Goal: Task Accomplishment & Management: Manage account settings

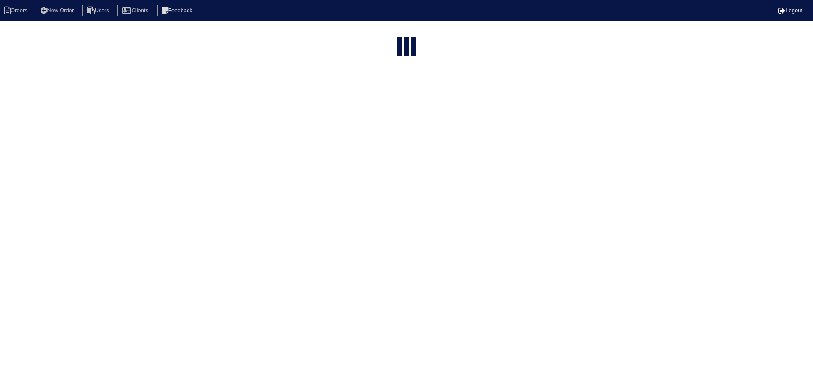
select select "15"
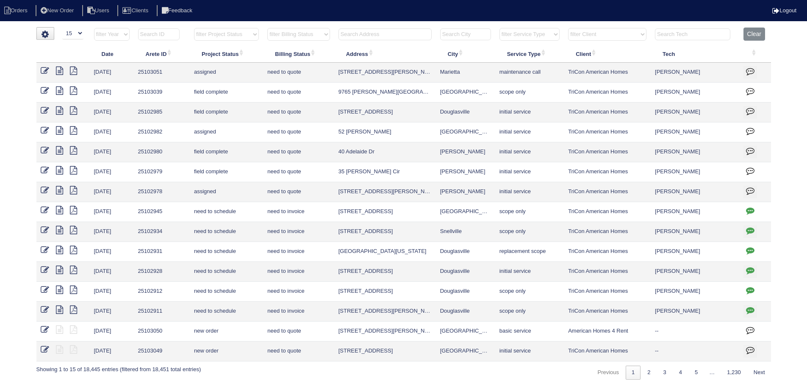
click at [228, 36] on select "filter Project Status -- Any Project Status -- new order assigned in progress f…" at bounding box center [226, 34] width 65 height 13
click at [194, 28] on select "filter Project Status -- Any Project Status -- new order assigned in progress f…" at bounding box center [226, 34] width 65 height 13
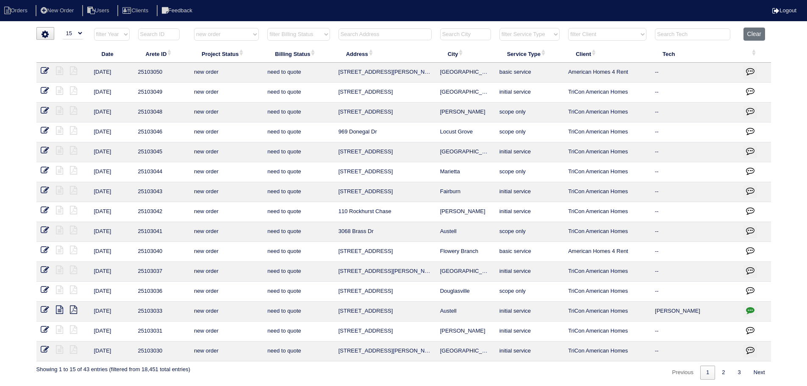
click at [234, 27] on div "▼ 10 15 25 50 200 500 Search: Date Arete ID Project Status Billing Status Addre…" at bounding box center [403, 203] width 734 height 352
drag, startPoint x: 233, startPoint y: 31, endPoint x: 234, endPoint y: 40, distance: 8.9
click at [233, 31] on select "filter Project Status -- Any Project Status -- new order assigned in progress f…" at bounding box center [226, 34] width 65 height 13
click at [194, 28] on select "filter Project Status -- Any Project Status -- new order assigned in progress f…" at bounding box center [226, 34] width 65 height 13
select select "assigned"
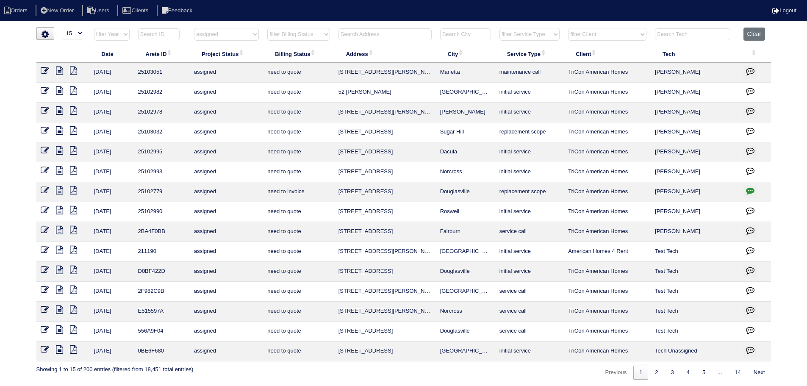
click at [56, 131] on icon at bounding box center [59, 130] width 7 height 8
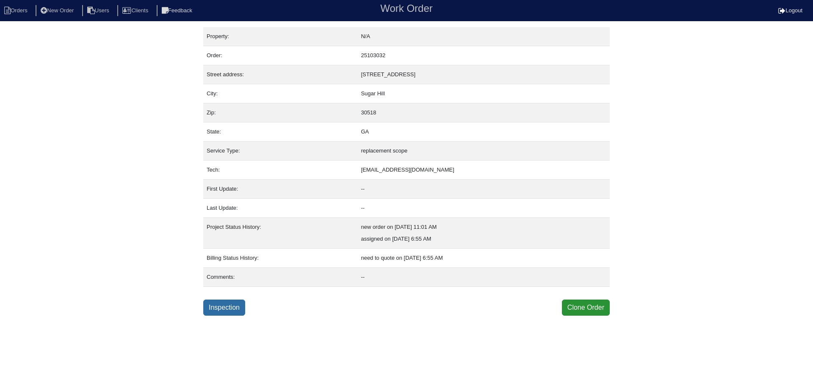
click at [228, 309] on link "Inspection" at bounding box center [224, 307] width 42 height 16
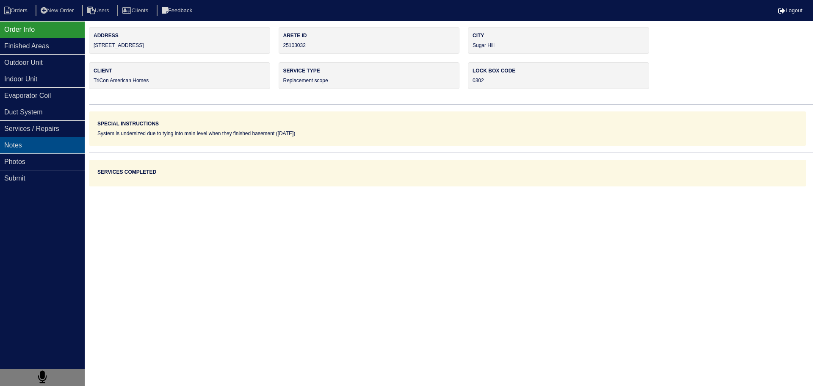
click at [33, 145] on div "Notes" at bounding box center [42, 145] width 85 height 17
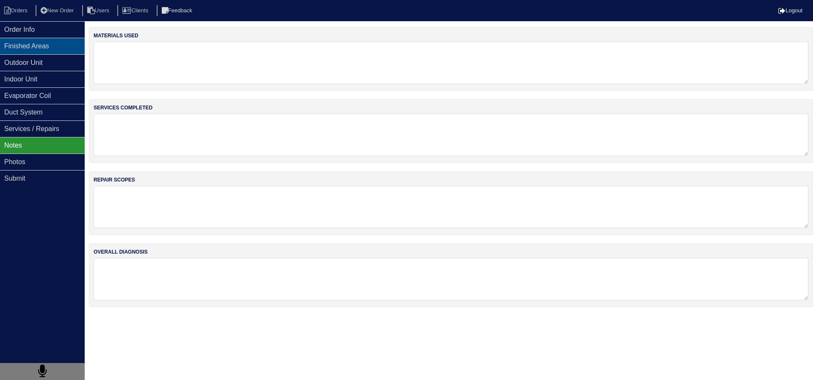
drag, startPoint x: 43, startPoint y: 160, endPoint x: 67, endPoint y: 40, distance: 121.8
click at [44, 159] on div "Photos" at bounding box center [42, 161] width 85 height 17
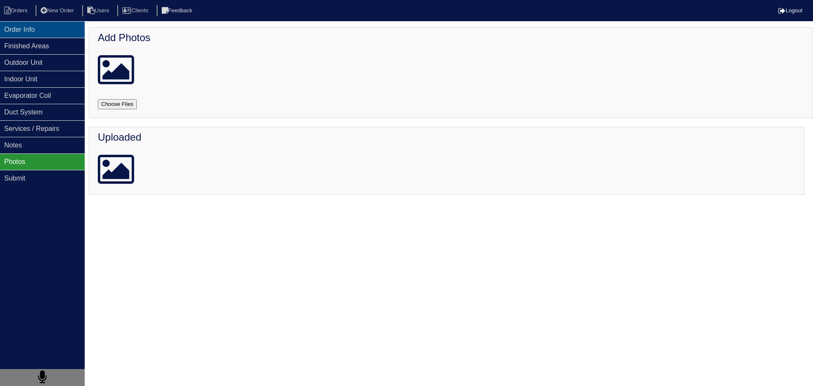
drag, startPoint x: 58, startPoint y: 23, endPoint x: 51, endPoint y: 22, distance: 6.8
click at [57, 23] on div "Order Info" at bounding box center [42, 29] width 85 height 17
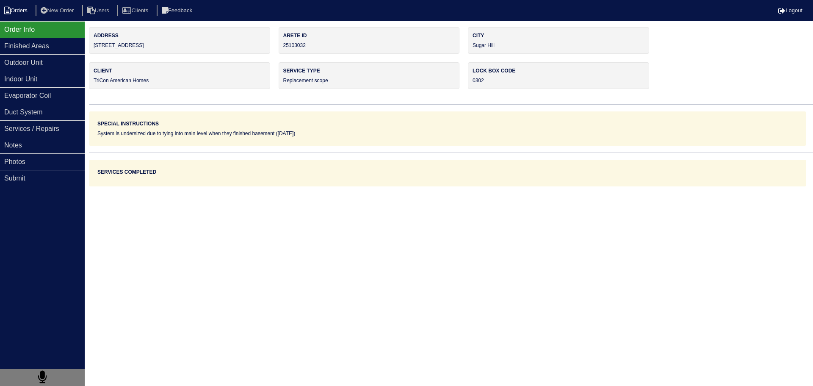
click at [22, 8] on li "Orders" at bounding box center [17, 10] width 34 height 11
select select "15"
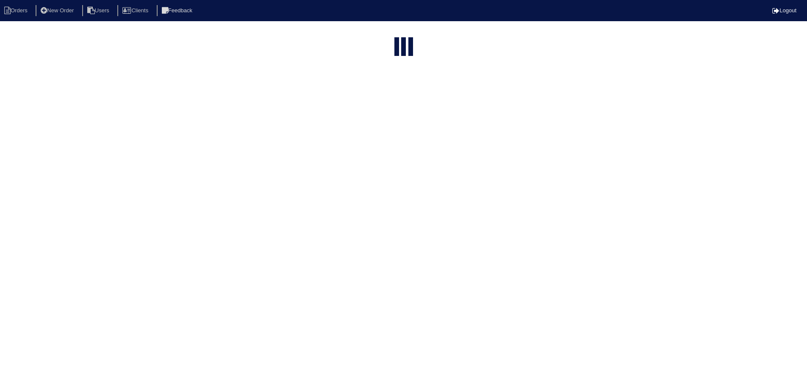
select select "assigned"
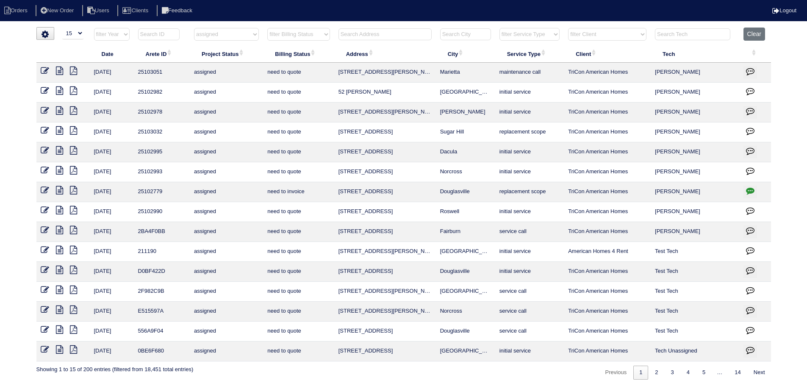
drag, startPoint x: 421, startPoint y: 170, endPoint x: 351, endPoint y: 170, distance: 70.7
click at [335, 172] on tr "8/15/25 25102993 assigned need to quote 4880 Bankside Way Norcross initial serv…" at bounding box center [403, 172] width 734 height 20
drag, startPoint x: 351, startPoint y: 170, endPoint x: 351, endPoint y: 179, distance: 8.9
drag, startPoint x: 351, startPoint y: 179, endPoint x: 361, endPoint y: 181, distance: 10.8
click at [363, 182] on td "4556 Bellemeade Dr" at bounding box center [385, 192] width 102 height 20
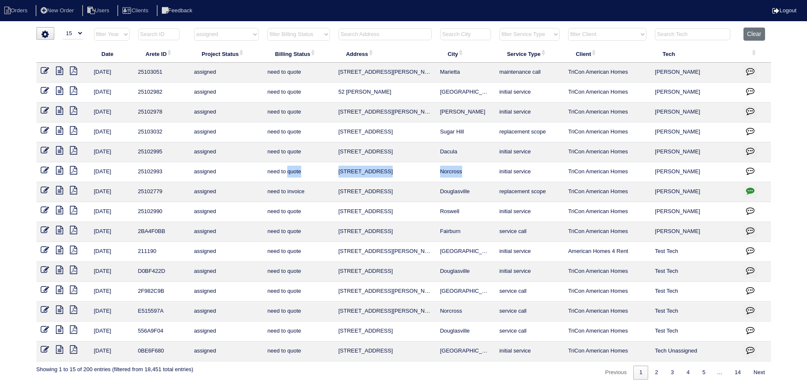
drag, startPoint x: 470, startPoint y: 171, endPoint x: 299, endPoint y: 164, distance: 170.8
click at [292, 164] on tr "8/15/25 25102993 assigned need to quote 4880 Bankside Way Norcross initial serv…" at bounding box center [403, 172] width 734 height 20
click at [444, 173] on td "Norcross" at bounding box center [465, 172] width 59 height 20
drag, startPoint x: 477, startPoint y: 177, endPoint x: 366, endPoint y: 171, distance: 111.1
click at [344, 171] on tr "8/15/25 25102993 assigned need to quote 4880 Bankside Way Norcross initial serv…" at bounding box center [403, 172] width 734 height 20
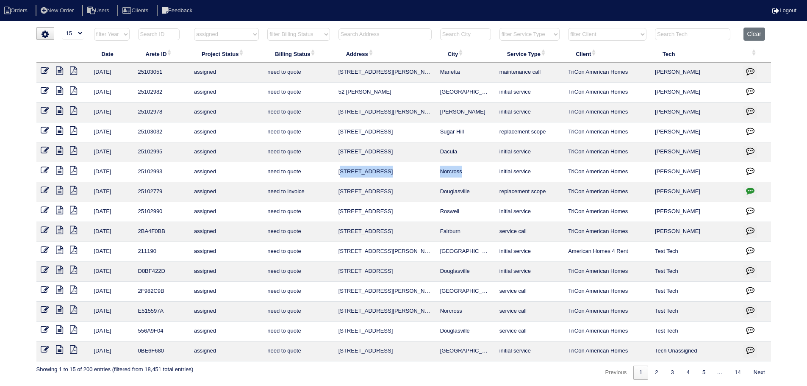
drag, startPoint x: 364, startPoint y: 171, endPoint x: 471, endPoint y: 162, distance: 107.5
click at [471, 162] on td "Norcross" at bounding box center [465, 172] width 59 height 20
drag, startPoint x: 477, startPoint y: 172, endPoint x: 333, endPoint y: 169, distance: 143.2
click at [333, 169] on tr "8/15/25 25102993 assigned need to quote 4880 Bankside Way Norcross initial serv…" at bounding box center [403, 172] width 734 height 20
copy tr "4880 Bankside Way Norcross"
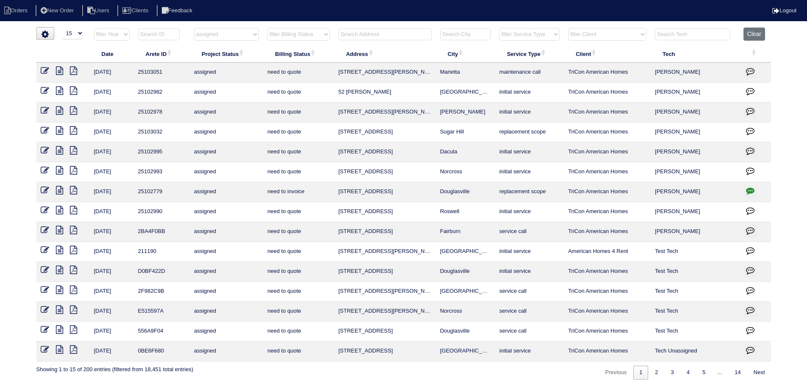
drag, startPoint x: 474, startPoint y: 158, endPoint x: 343, endPoint y: 152, distance: 131.8
click at [330, 153] on tr "8/15/25 25102995 assigned need to quote 2906 Cove View Ct SE Dacula initial ser…" at bounding box center [403, 152] width 734 height 20
copy tr "2906 Cove View Ct SE Dacula"
click at [61, 70] on icon at bounding box center [59, 71] width 7 height 8
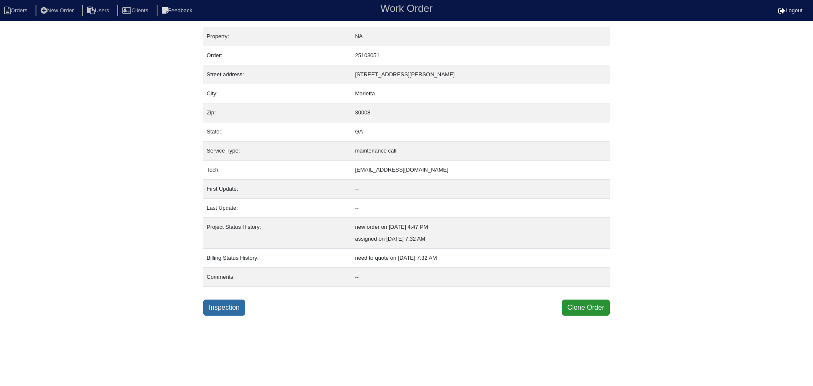
click at [231, 304] on link "Inspection" at bounding box center [224, 307] width 42 height 16
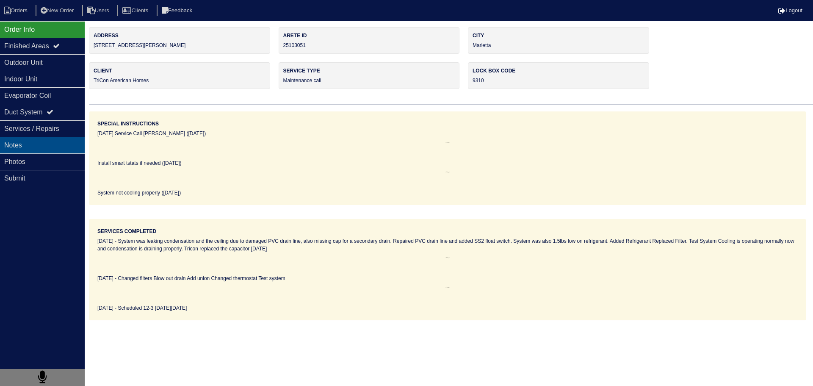
click at [61, 144] on div "Notes" at bounding box center [42, 145] width 85 height 17
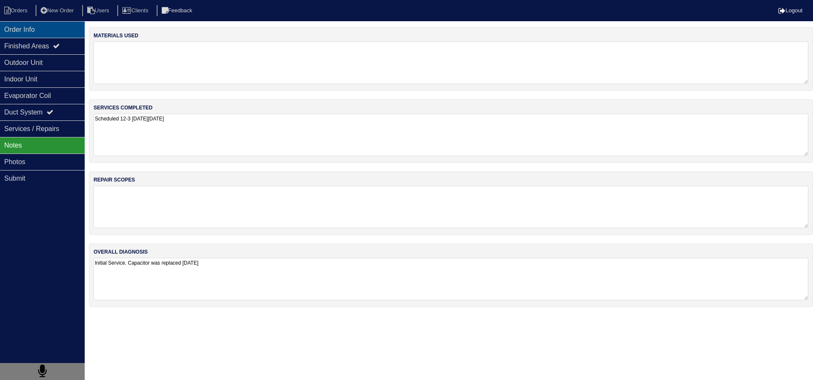
click at [48, 27] on div "Order Info" at bounding box center [42, 29] width 85 height 17
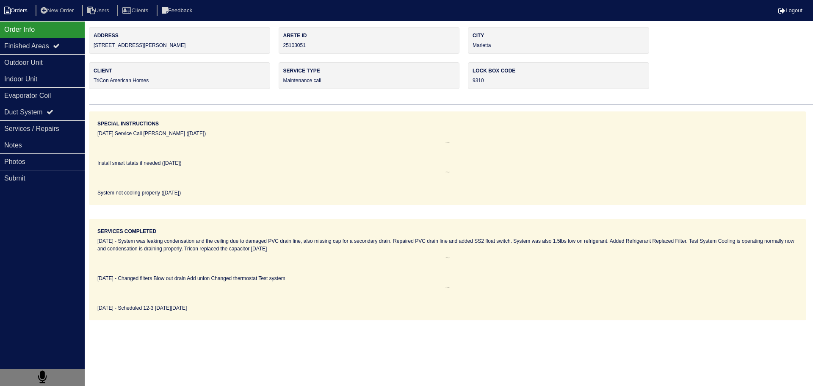
click at [23, 10] on li "Orders" at bounding box center [17, 10] width 34 height 11
select select "15"
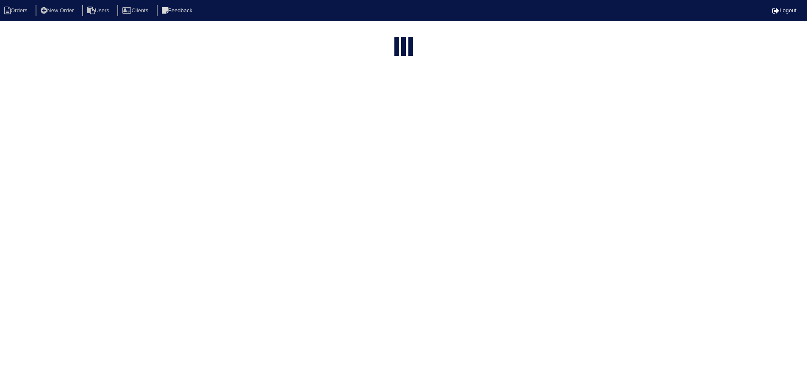
select select "assigned"
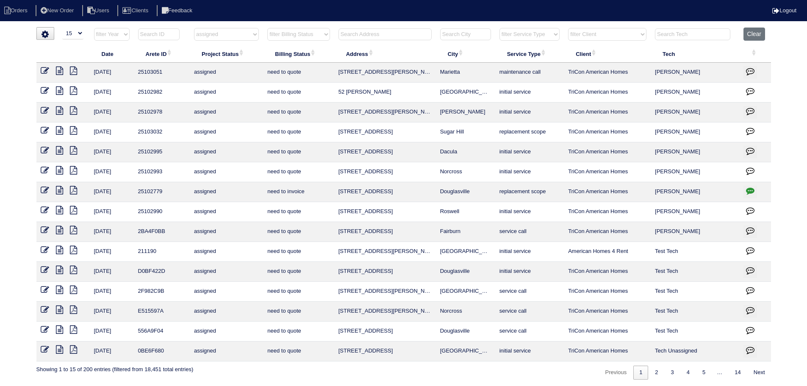
drag, startPoint x: 481, startPoint y: 75, endPoint x: 324, endPoint y: 80, distance: 157.6
click at [320, 80] on tr "8/16/25 25103051 assigned need to quote 3614 Janna Ln SW Marietta maintenance c…" at bounding box center [403, 73] width 734 height 20
copy tr "3614 Janna Ln SW Marietta"
click at [60, 94] on icon at bounding box center [59, 90] width 7 height 8
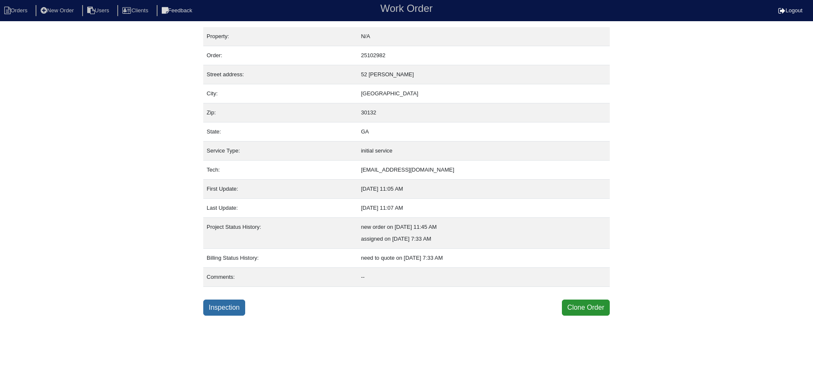
click at [207, 302] on link "Inspection" at bounding box center [224, 307] width 42 height 16
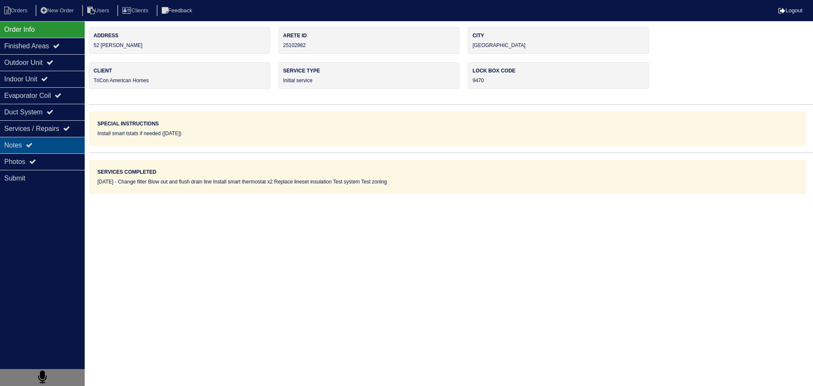
click at [59, 145] on div "Notes" at bounding box center [42, 145] width 85 height 17
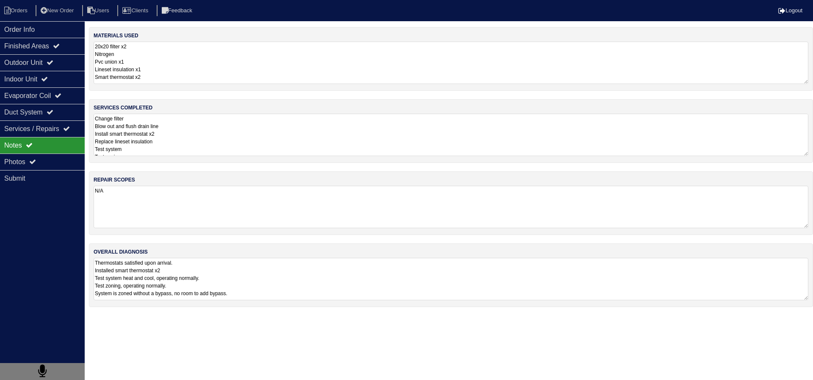
click at [178, 141] on textarea "Change filter Blow out and flush drain line Install smart thermostat x2 Replace…" at bounding box center [451, 135] width 715 height 42
click at [58, 28] on div "Order Info" at bounding box center [42, 29] width 85 height 17
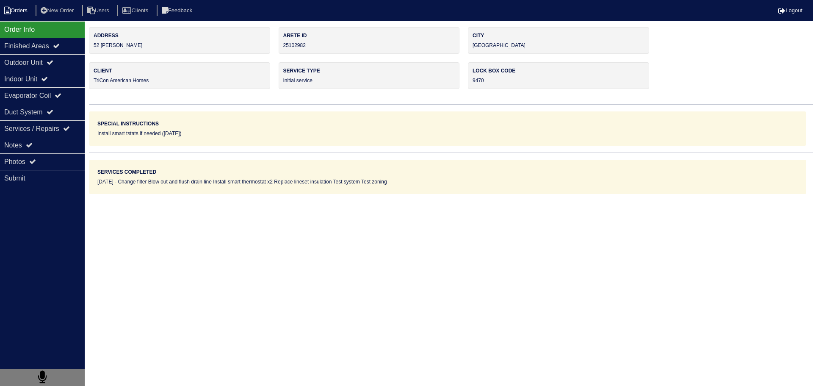
click at [16, 9] on li "Orders" at bounding box center [17, 10] width 34 height 11
select select "15"
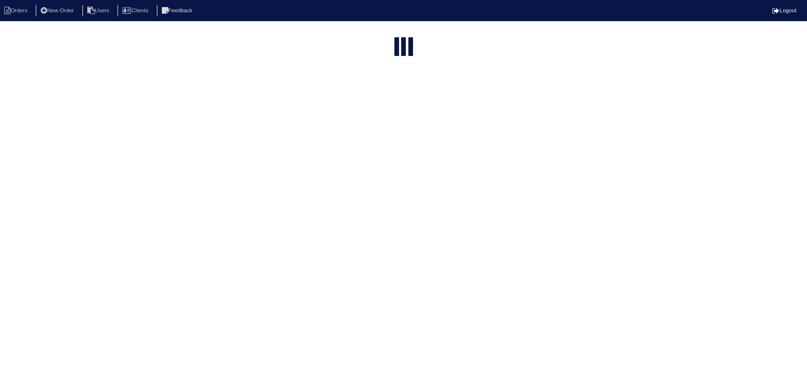
select select "assigned"
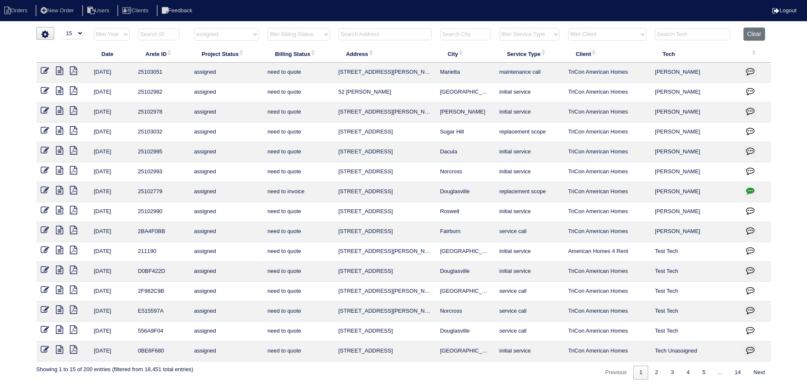
click at [47, 90] on icon at bounding box center [45, 90] width 8 height 8
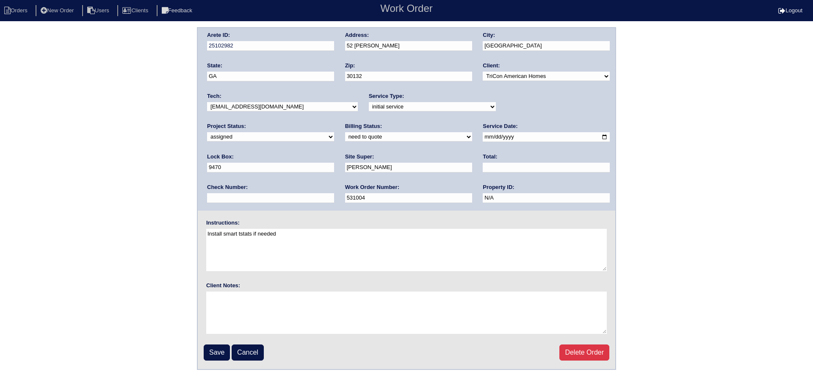
click at [334, 132] on select "new order assigned in progress field complete need to schedule admin review arc…" at bounding box center [270, 136] width 127 height 9
select select "field complete"
click at [334, 132] on select "new order assigned in progress field complete need to schedule admin review arc…" at bounding box center [270, 136] width 127 height 9
click at [215, 346] on input "Save" at bounding box center [217, 352] width 26 height 16
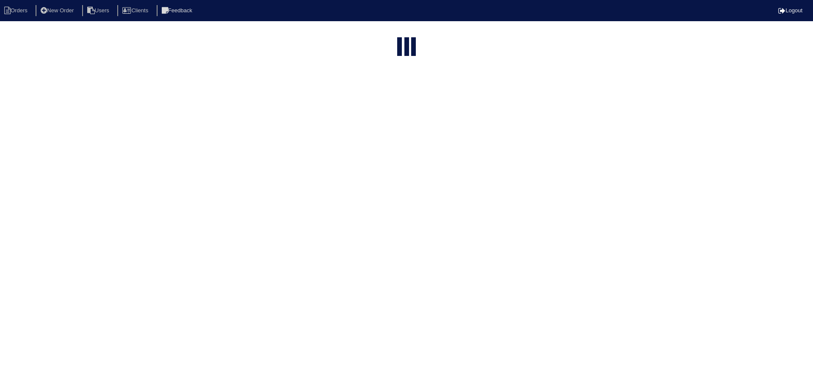
select select "15"
select select "assigned"
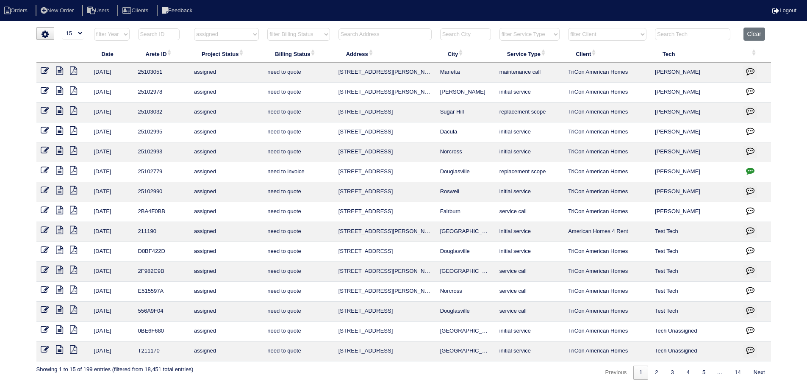
drag, startPoint x: 477, startPoint y: 90, endPoint x: 331, endPoint y: 95, distance: 145.4
click at [331, 95] on tr "[DATE] 25102978 assigned need to quote [STREET_ADDRESS][PERSON_NAME] Covington …" at bounding box center [403, 93] width 734 height 20
copy tr "[STREET_ADDRESS][PERSON_NAME][PERSON_NAME]"
click at [752, 29] on button "Clear" at bounding box center [754, 34] width 22 height 13
select select
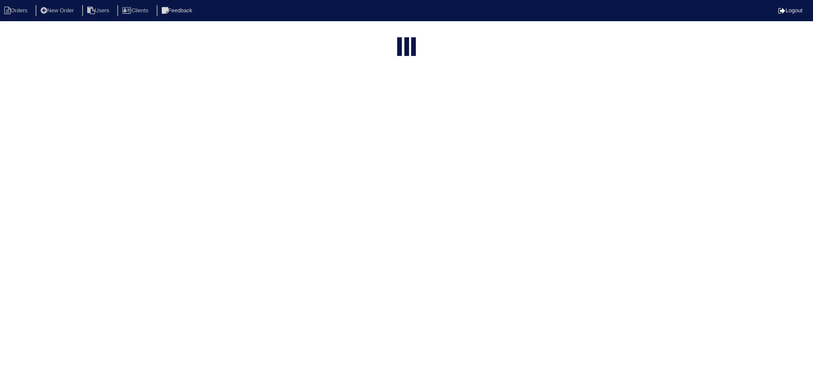
select select "15"
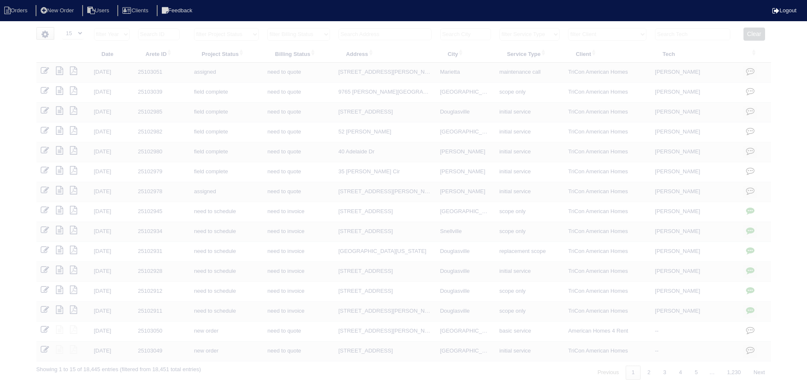
click at [546, 32] on select "filter Service Type -- Any Service Type -- initial service basic service mainte…" at bounding box center [529, 34] width 60 height 13
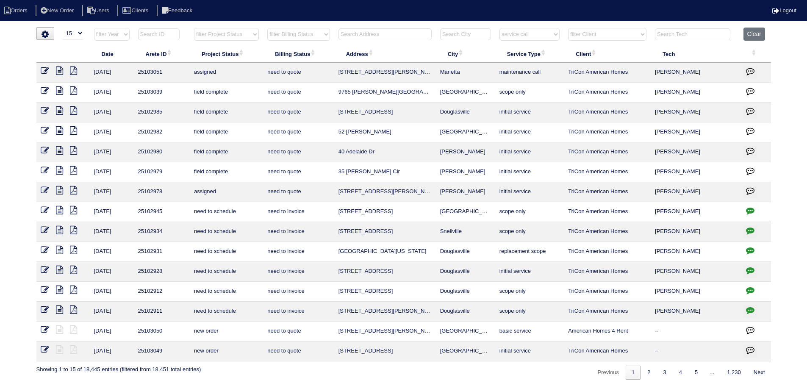
click at [500, 28] on select "filter Service Type -- Any Service Type -- initial service basic service mainte…" at bounding box center [529, 34] width 60 height 13
select select "service call"
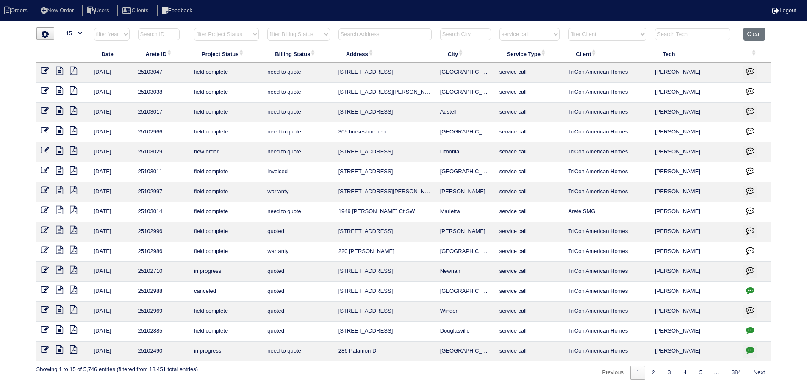
click at [60, 69] on icon at bounding box center [59, 71] width 7 height 8
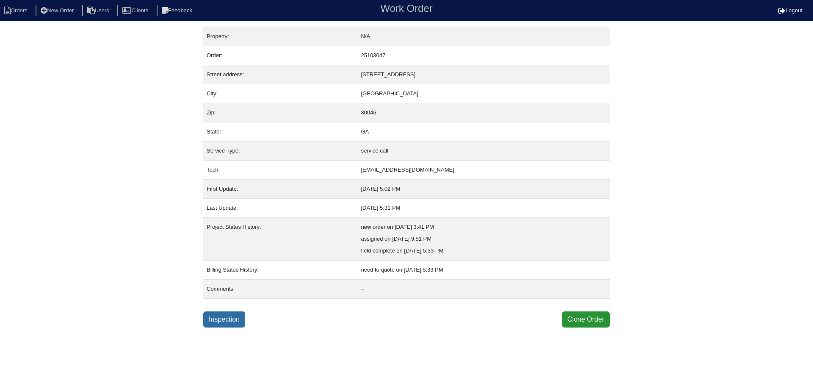
click at [221, 325] on link "Inspection" at bounding box center [224, 319] width 42 height 16
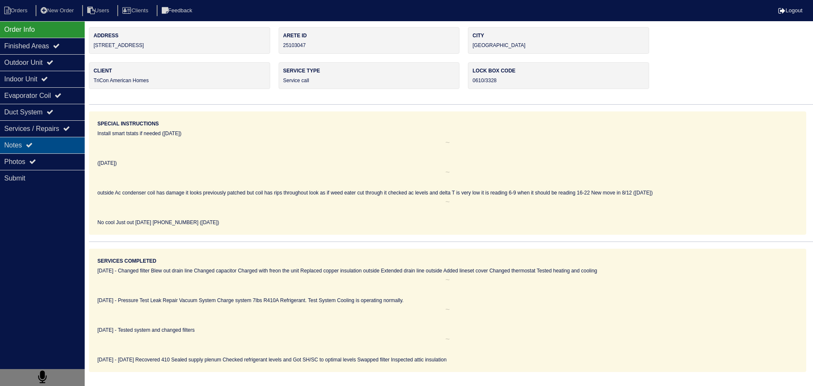
click at [64, 141] on div "Notes" at bounding box center [42, 145] width 85 height 17
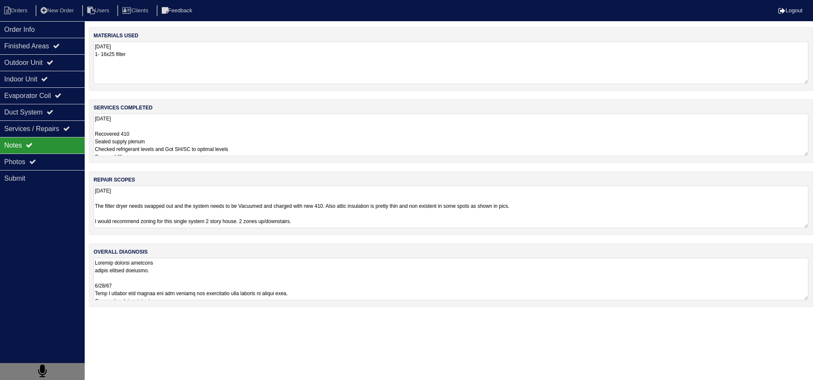
click at [163, 130] on textarea "8.15.25 Recovered 410 Sealed supply plenum Checked refrigerant levels and Got S…" at bounding box center [451, 135] width 715 height 42
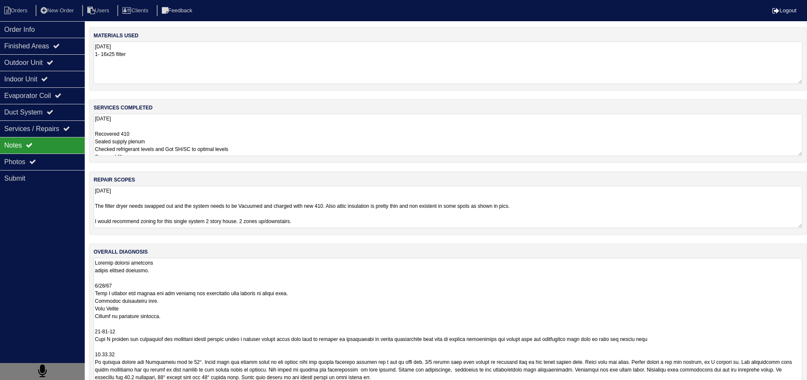
click at [174, 290] on textarea at bounding box center [448, 331] width 709 height 147
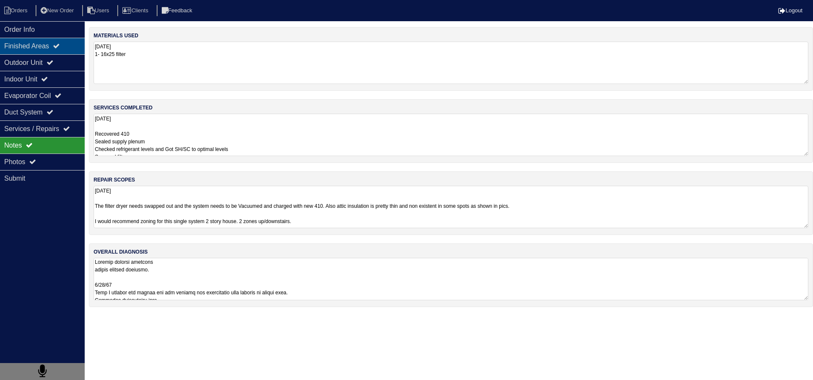
click at [44, 40] on div "Finished Areas" at bounding box center [42, 46] width 85 height 17
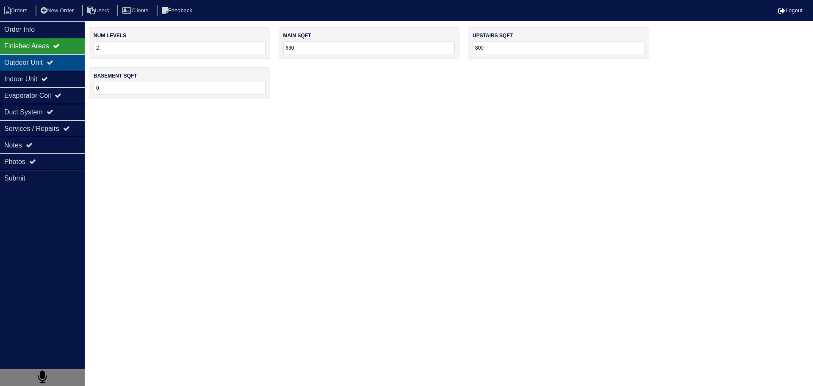
click at [53, 59] on div "Outdoor Unit" at bounding box center [42, 62] width 85 height 17
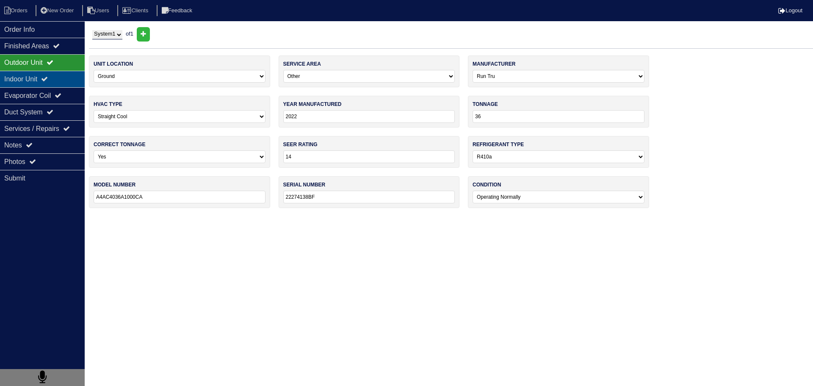
click at [48, 78] on icon at bounding box center [44, 78] width 7 height 7
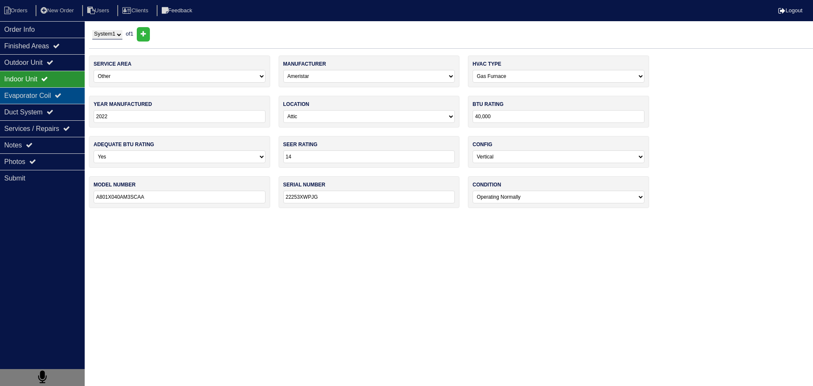
click at [50, 94] on div "Evaporator Coil" at bounding box center [42, 95] width 85 height 17
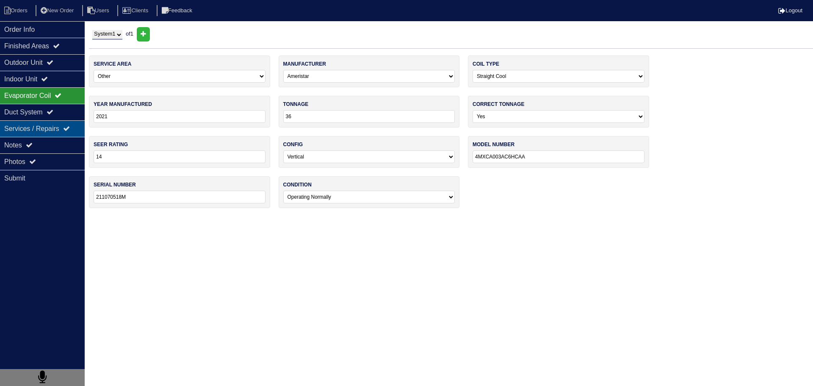
click at [44, 136] on div "Services / Repairs" at bounding box center [42, 128] width 85 height 17
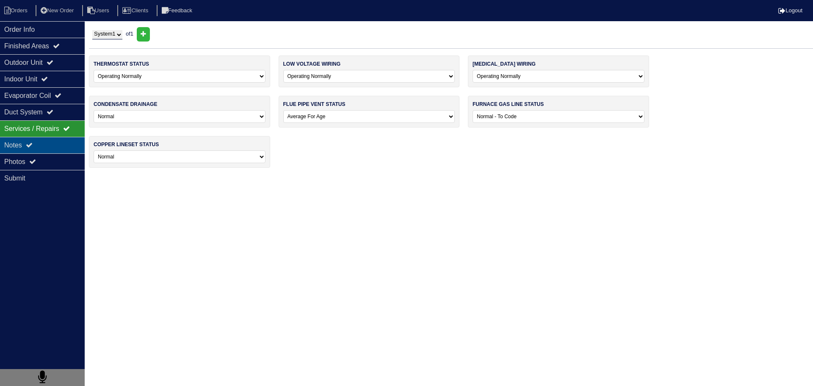
click at [46, 144] on div "Notes" at bounding box center [42, 145] width 85 height 17
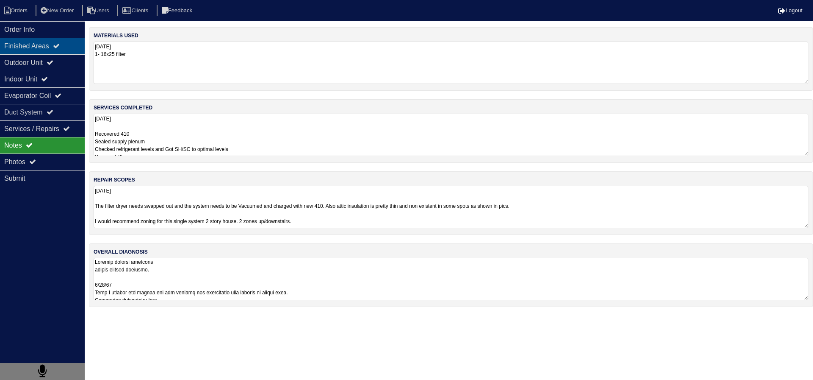
click at [54, 46] on div "Finished Areas" at bounding box center [42, 46] width 85 height 17
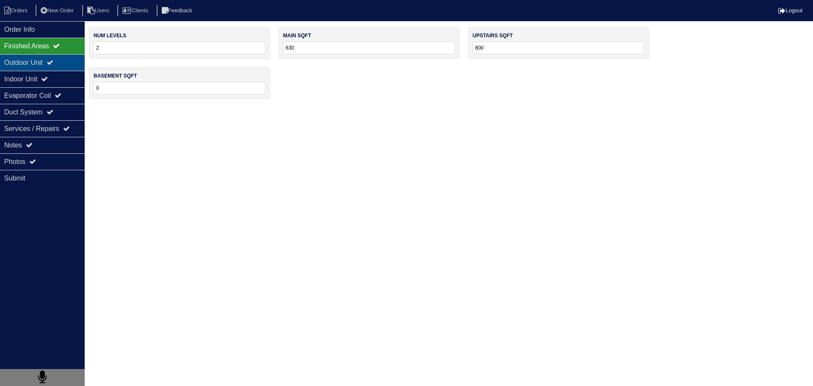
click at [60, 64] on div "Outdoor Unit" at bounding box center [42, 62] width 85 height 17
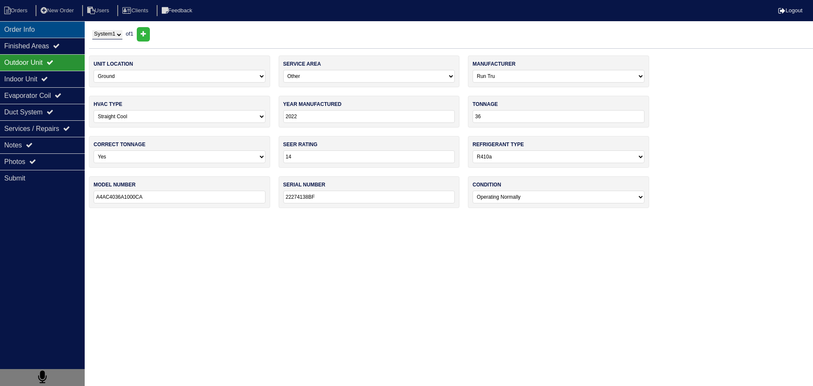
click at [55, 32] on div "Order Info" at bounding box center [42, 29] width 85 height 17
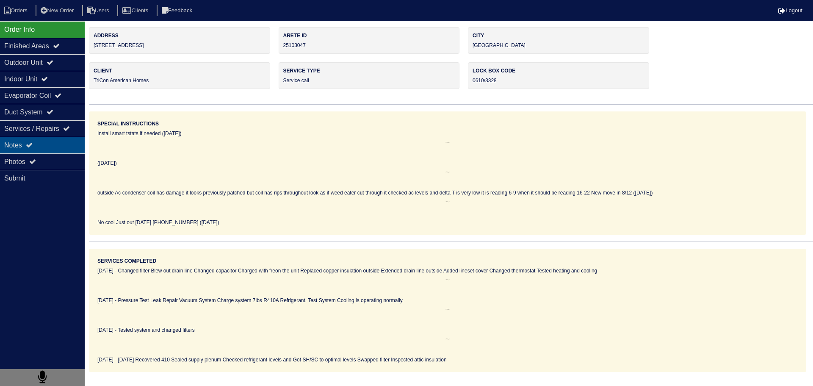
click at [33, 150] on div "Notes" at bounding box center [42, 145] width 85 height 17
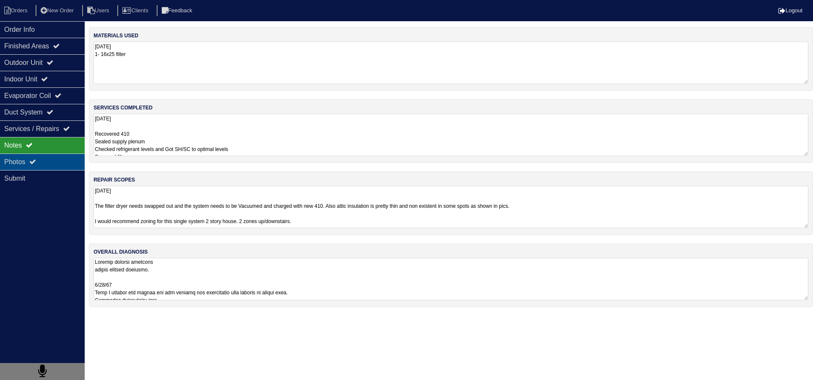
click at [36, 156] on div "Photos" at bounding box center [42, 161] width 85 height 17
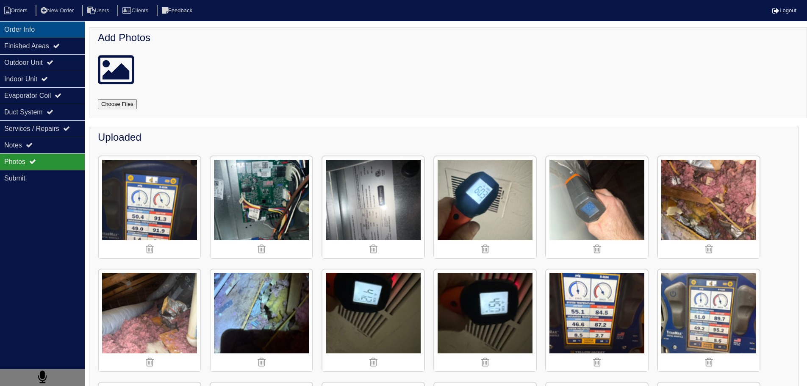
click at [36, 27] on div "Order Info" at bounding box center [42, 29] width 85 height 17
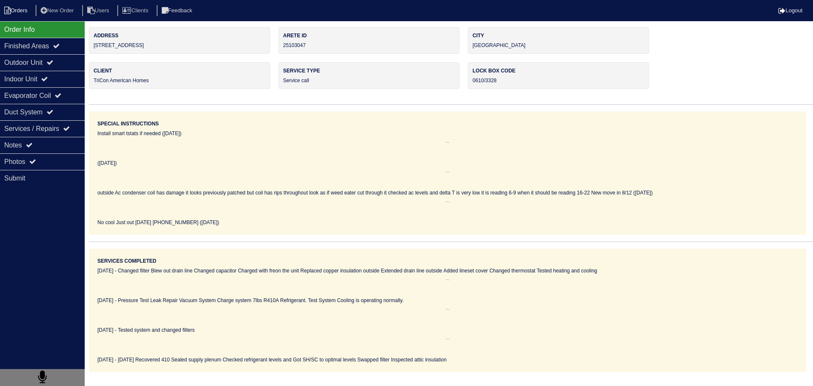
click at [19, 8] on li "Orders" at bounding box center [17, 10] width 34 height 11
select select "15"
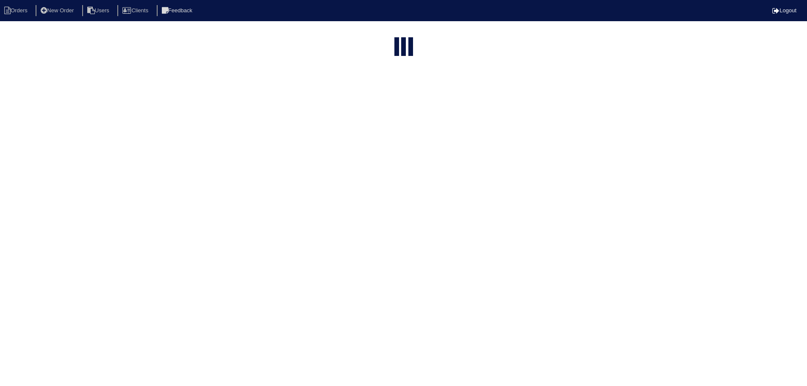
select select "service call"
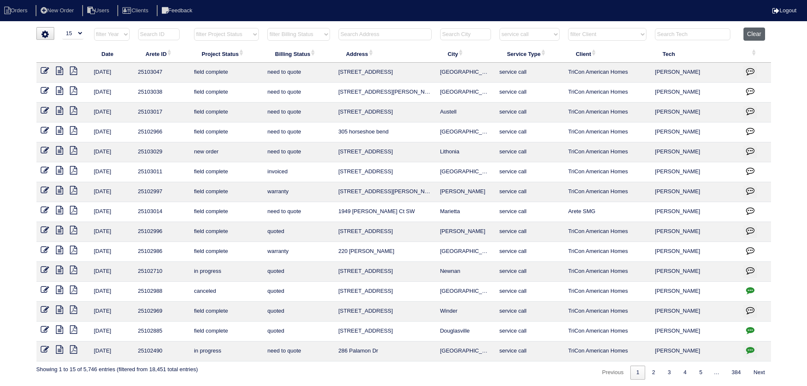
click at [751, 32] on button "Clear" at bounding box center [754, 34] width 22 height 13
select select
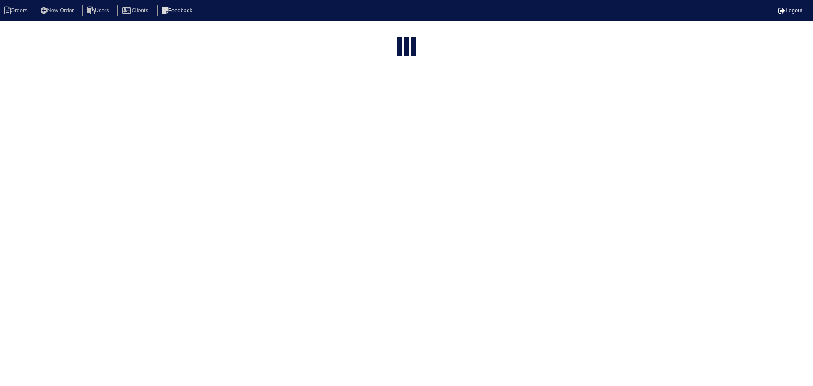
select select "15"
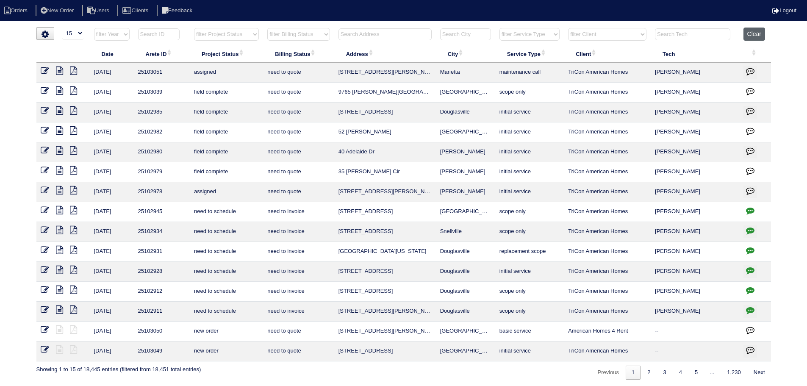
click at [756, 36] on button "Clear" at bounding box center [754, 34] width 22 height 13
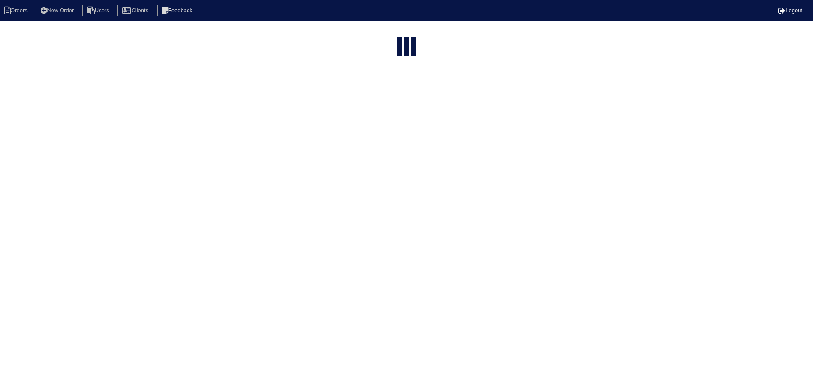
select select "15"
